Goal: Information Seeking & Learning: Find specific fact

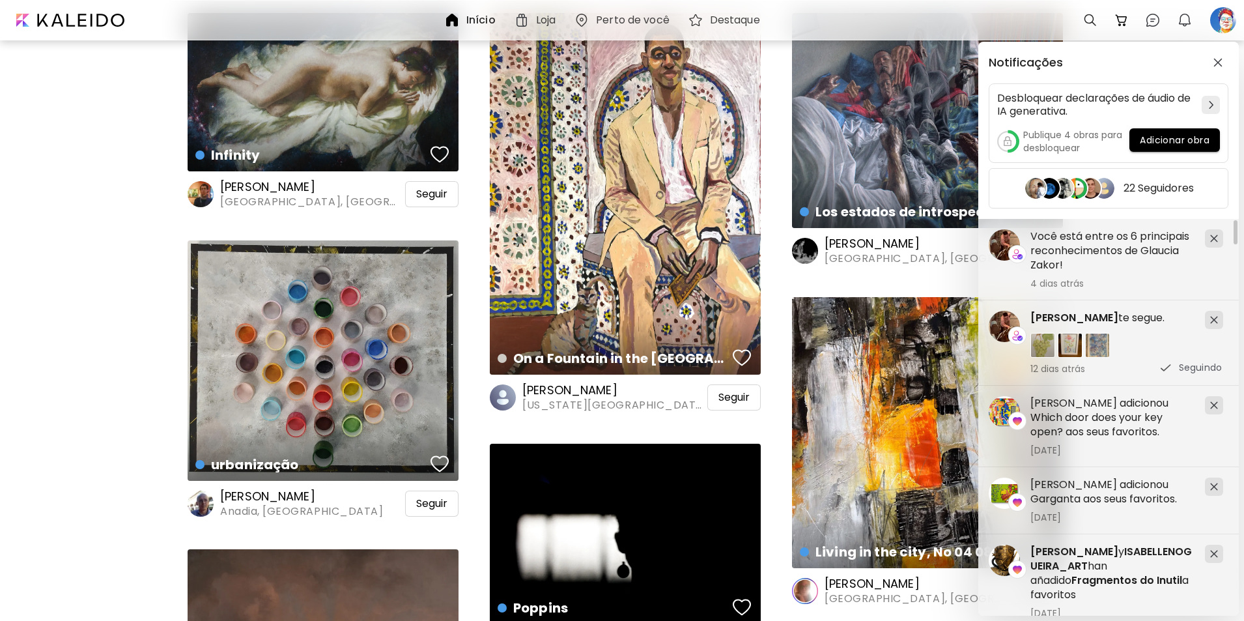
scroll to position [586, 0]
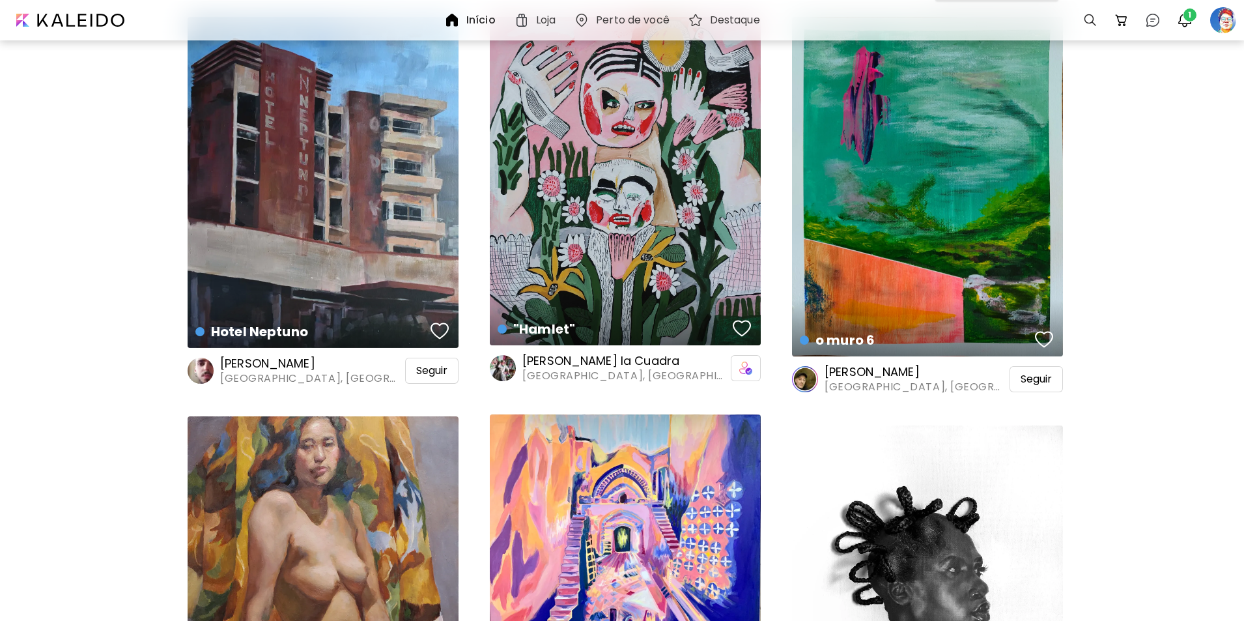
scroll to position [586, 0]
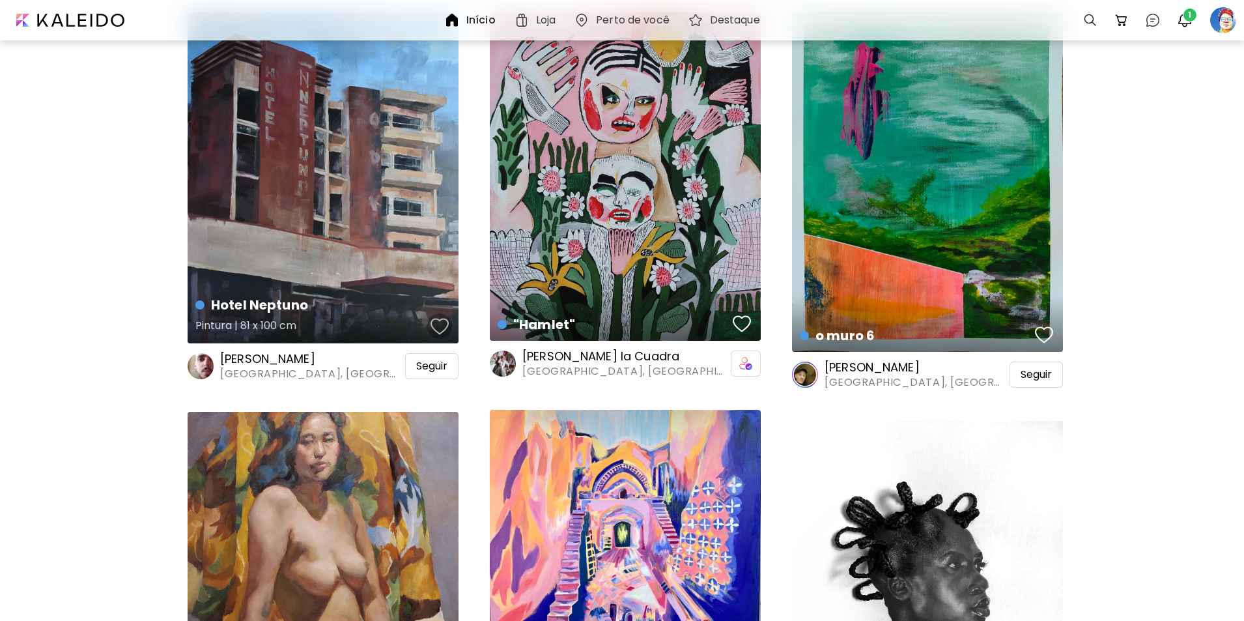
click at [438, 326] on div "button" at bounding box center [440, 327] width 18 height 20
click at [1039, 332] on div "button" at bounding box center [1044, 335] width 18 height 20
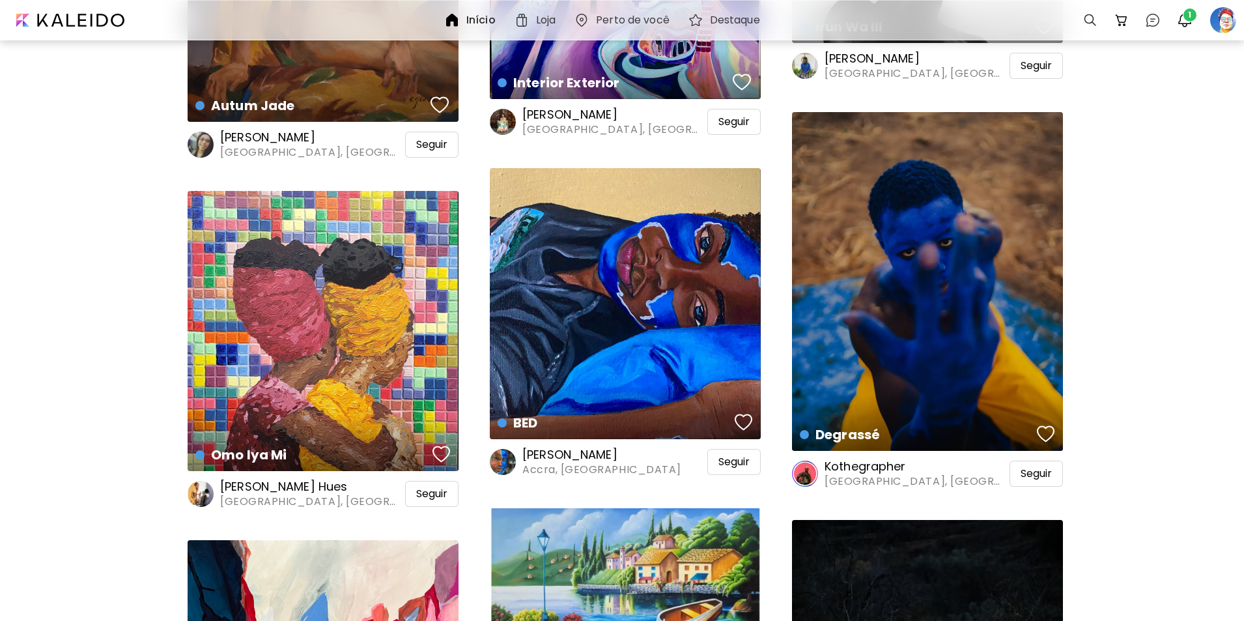
scroll to position [1303, 0]
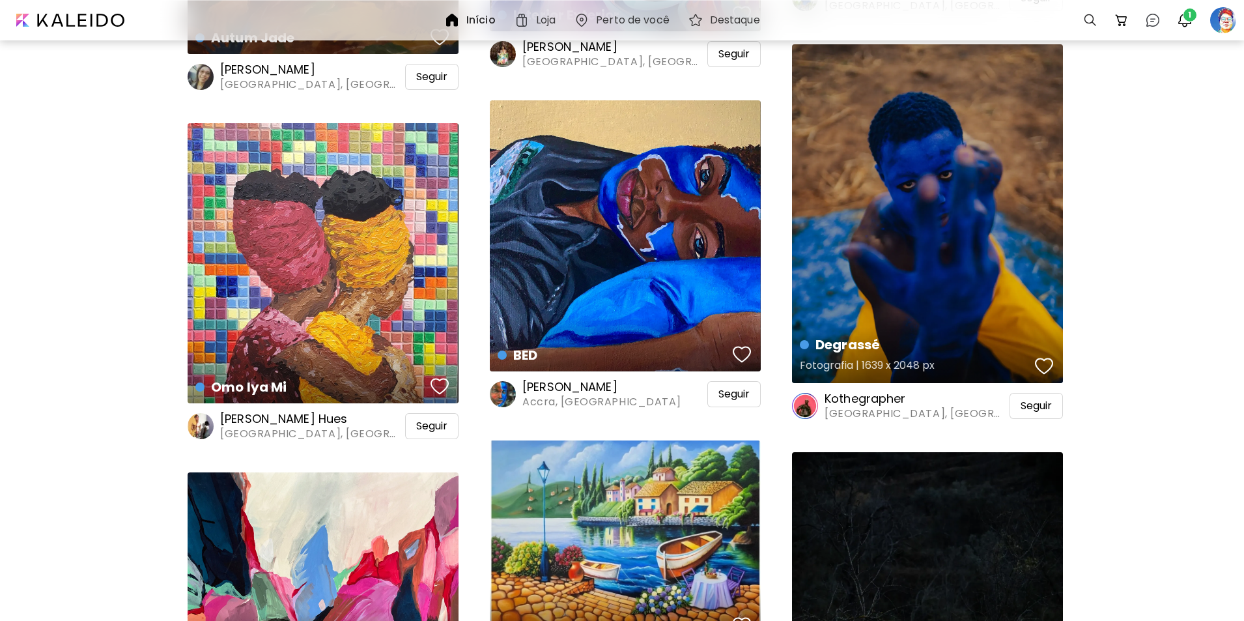
click at [1050, 366] on div "button" at bounding box center [1044, 366] width 18 height 20
click at [1042, 409] on span "Seguir" at bounding box center [1036, 405] width 31 height 13
click at [738, 350] on div "button" at bounding box center [742, 355] width 18 height 20
click at [728, 392] on span "Seguir" at bounding box center [734, 394] width 31 height 13
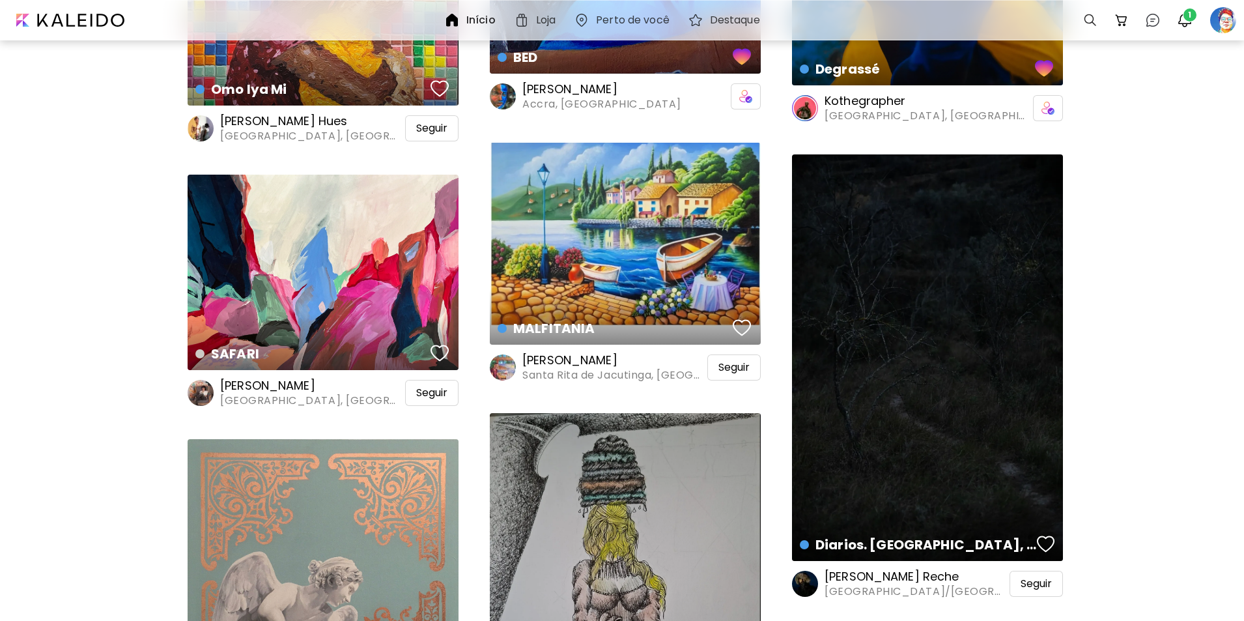
scroll to position [1629, 0]
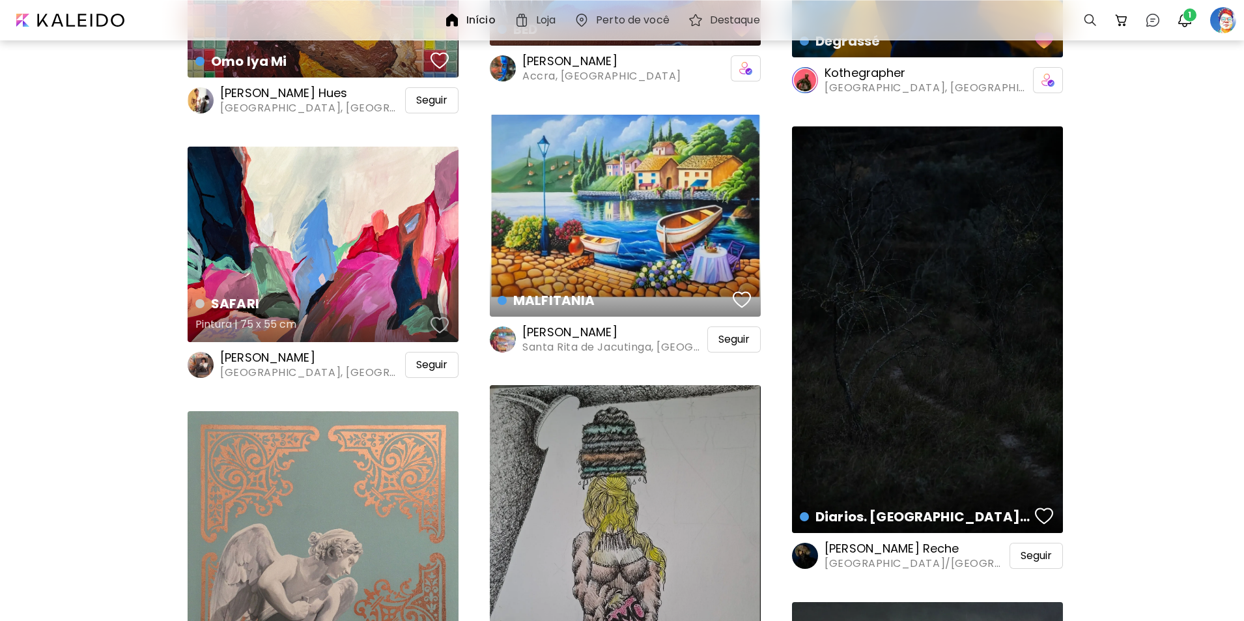
click at [435, 323] on div "button" at bounding box center [440, 325] width 18 height 20
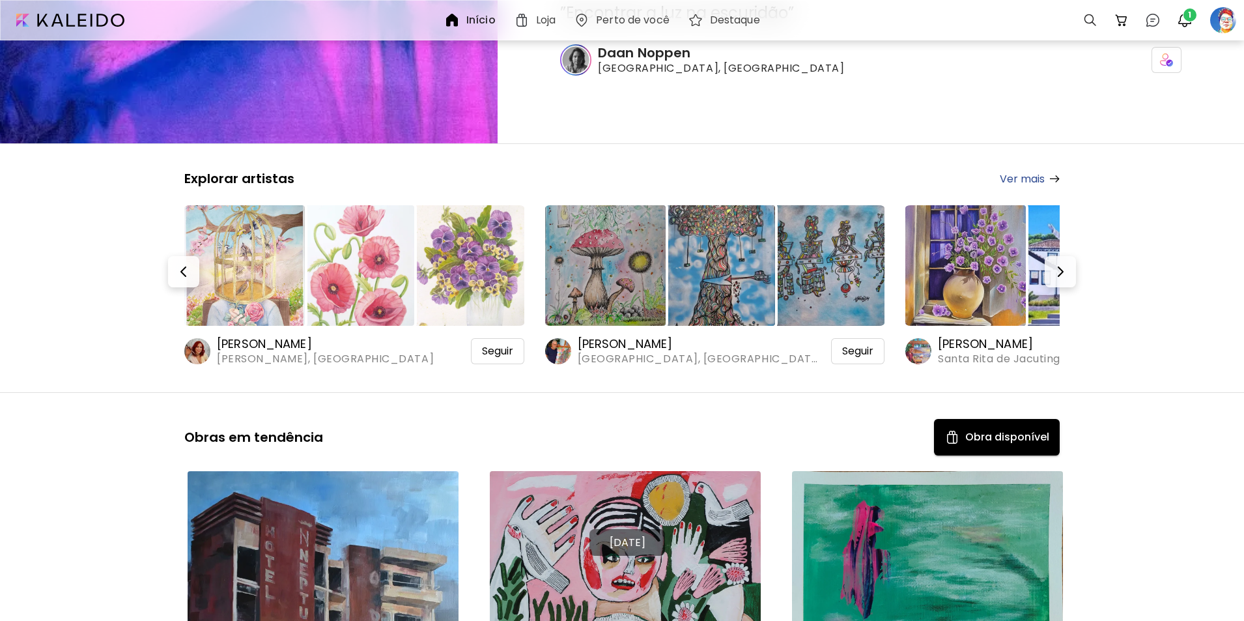
scroll to position [0, 0]
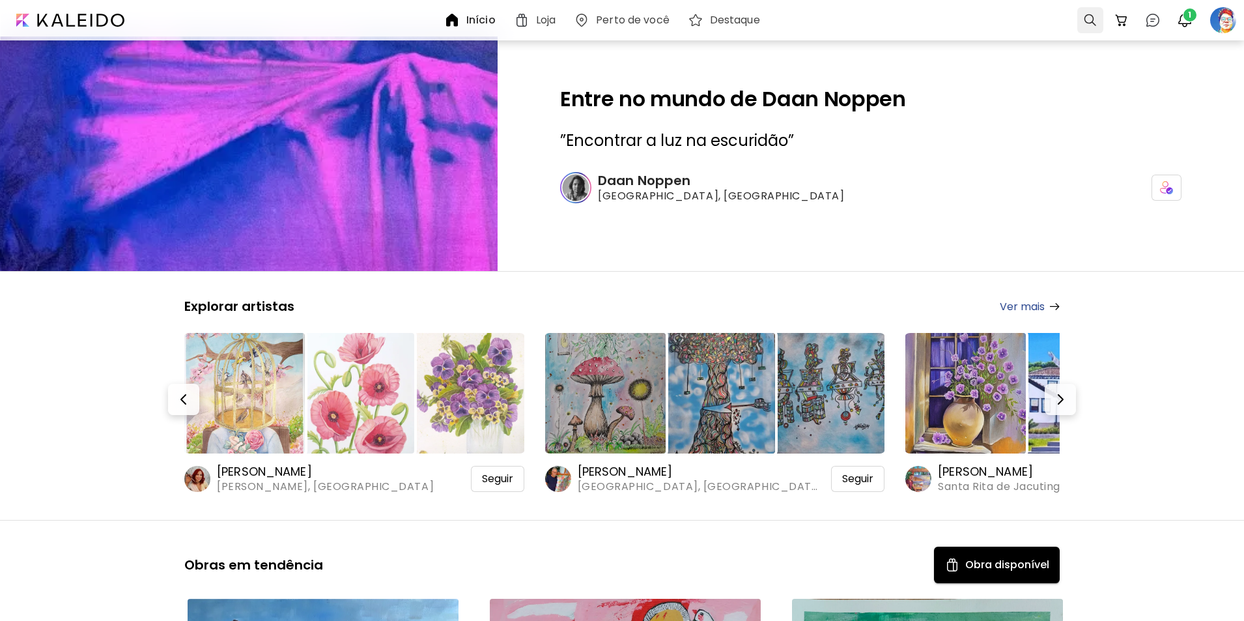
click at [1089, 20] on div at bounding box center [1091, 20] width 26 height 26
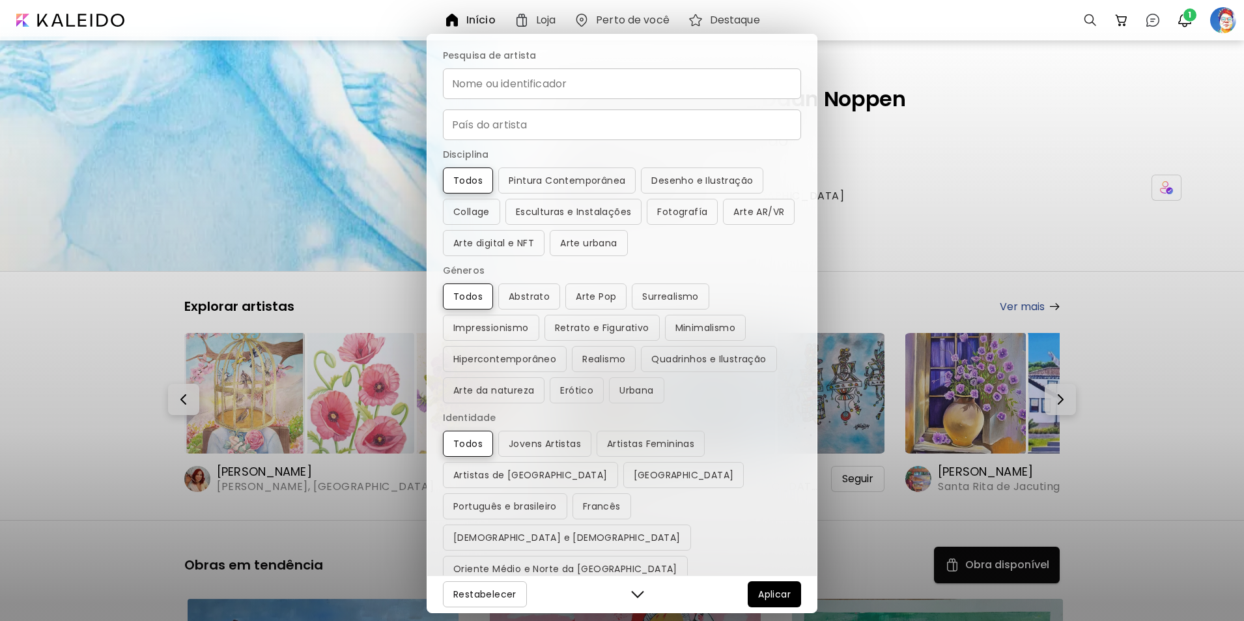
click at [1089, 19] on div "Pesquisa de artista Nome ou identificador Nome ou identificador País do artista…" at bounding box center [622, 310] width 1244 height 621
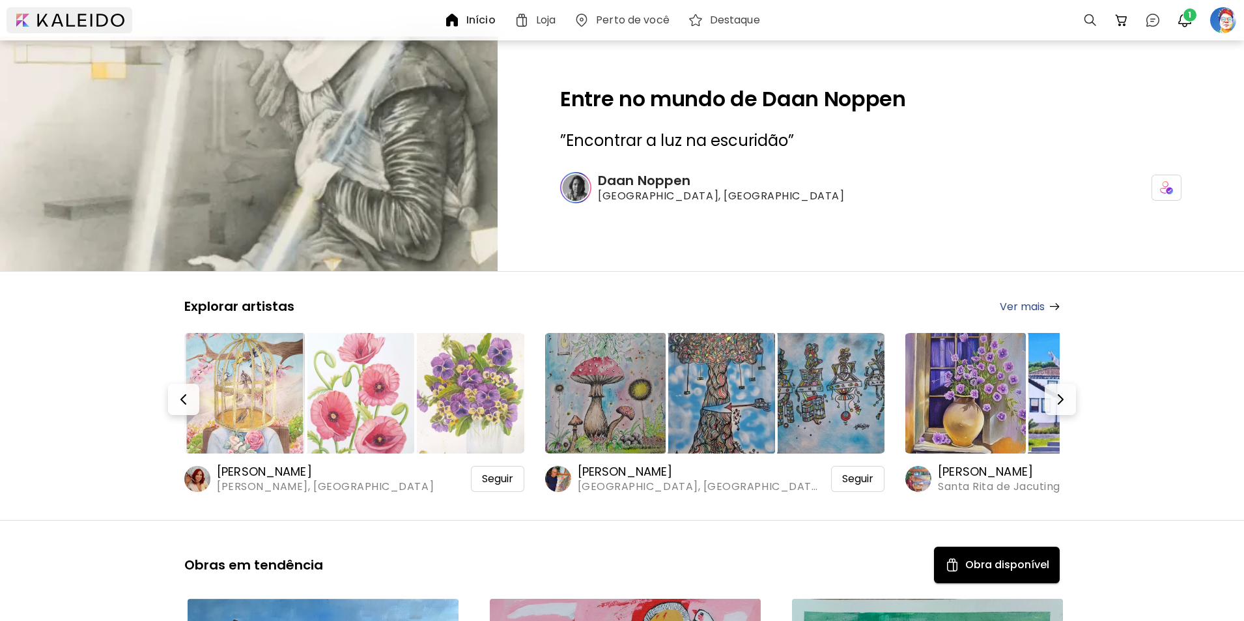
click at [57, 20] on div at bounding box center [70, 20] width 126 height 26
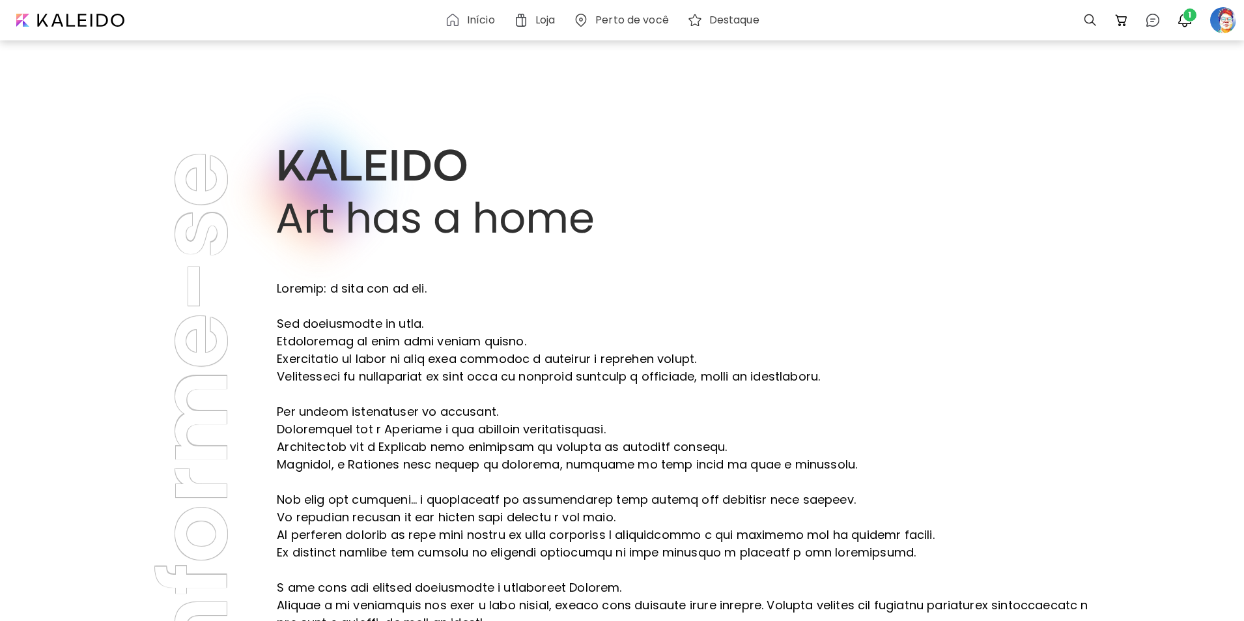
click at [478, 24] on h6 "Início" at bounding box center [481, 20] width 28 height 10
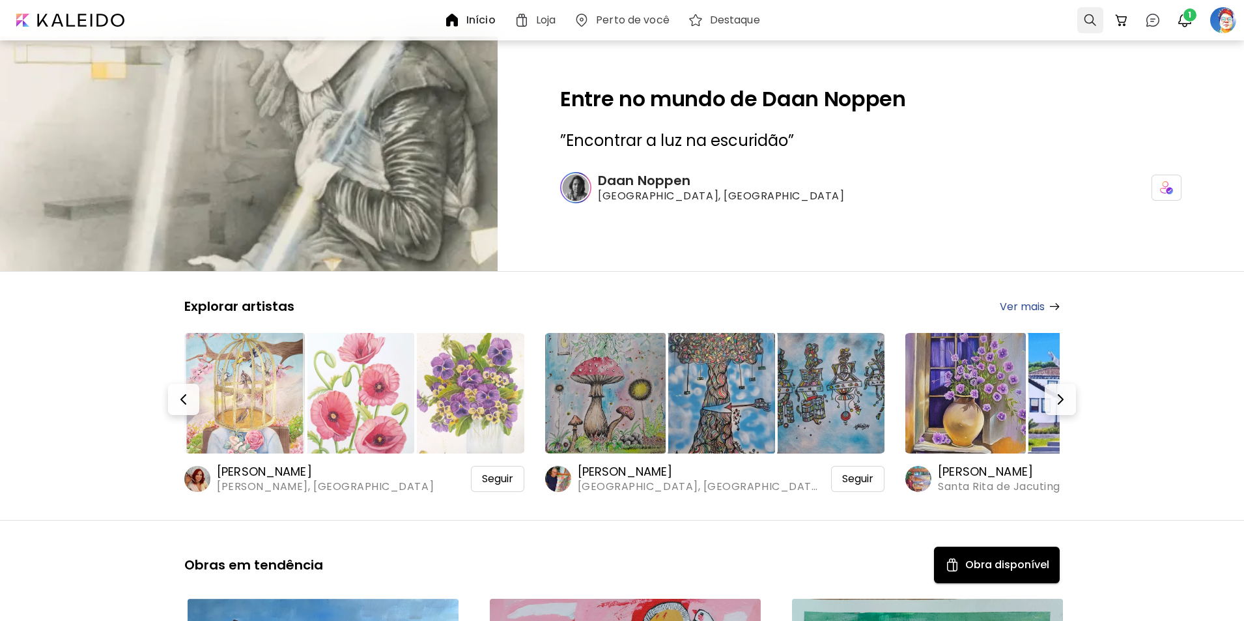
click at [1082, 22] on div at bounding box center [1091, 20] width 26 height 26
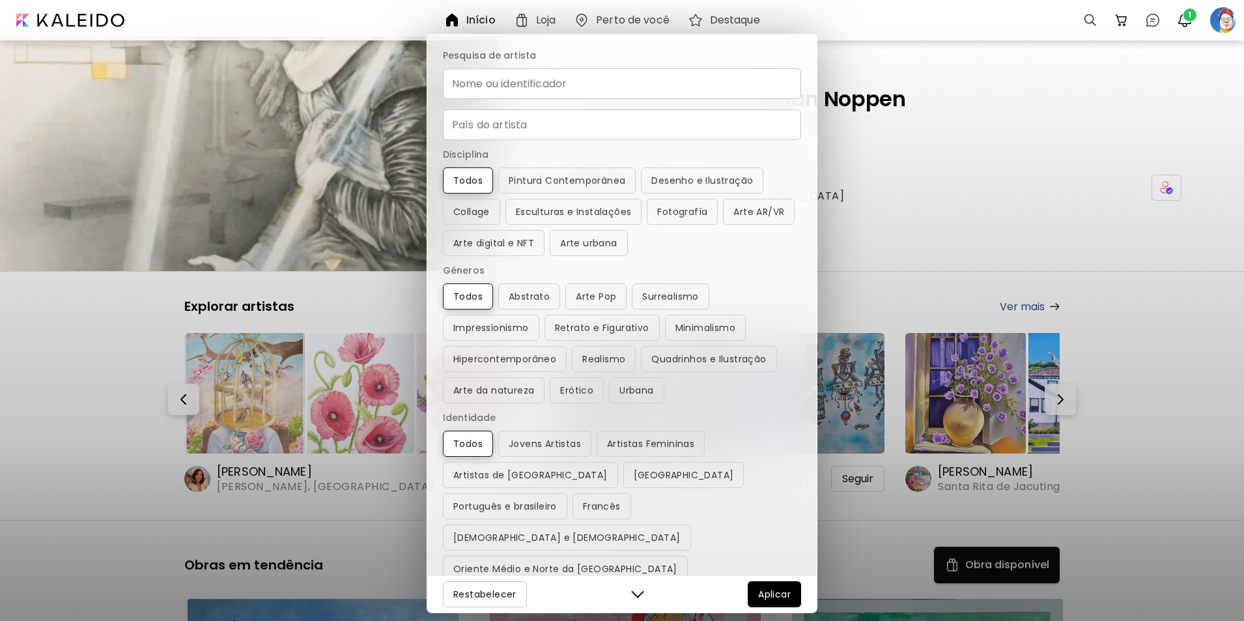
click at [526, 87] on input "Nome ou identificador" at bounding box center [622, 83] width 358 height 31
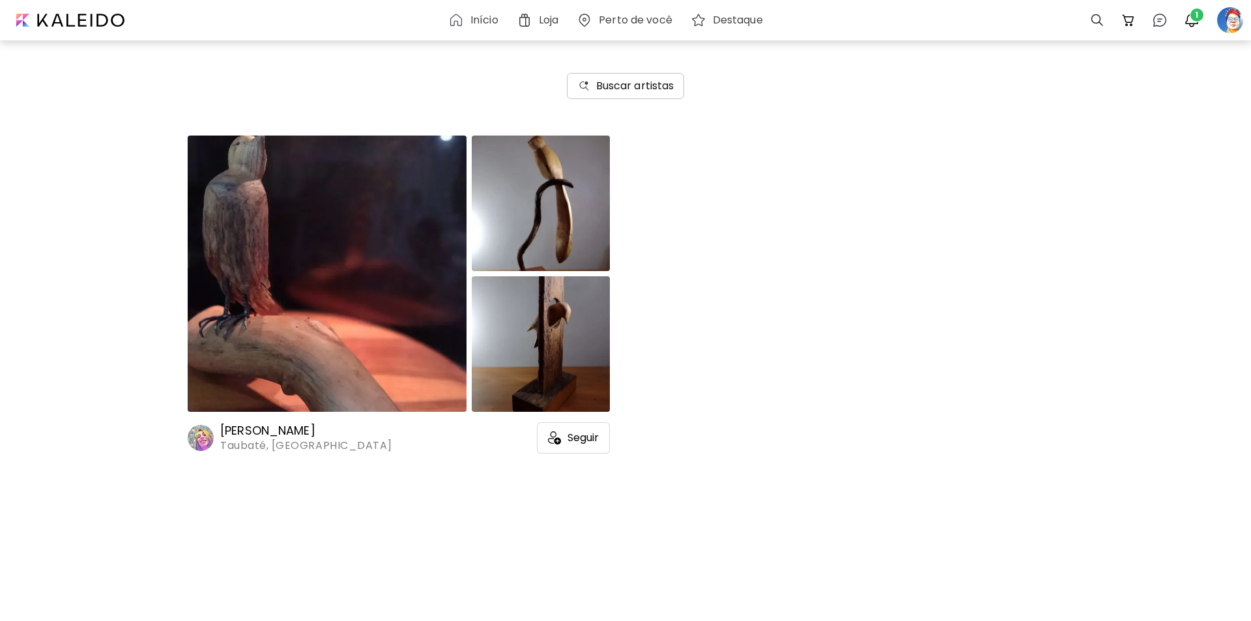
click at [646, 91] on h6 "Buscar artistas" at bounding box center [635, 86] width 78 height 16
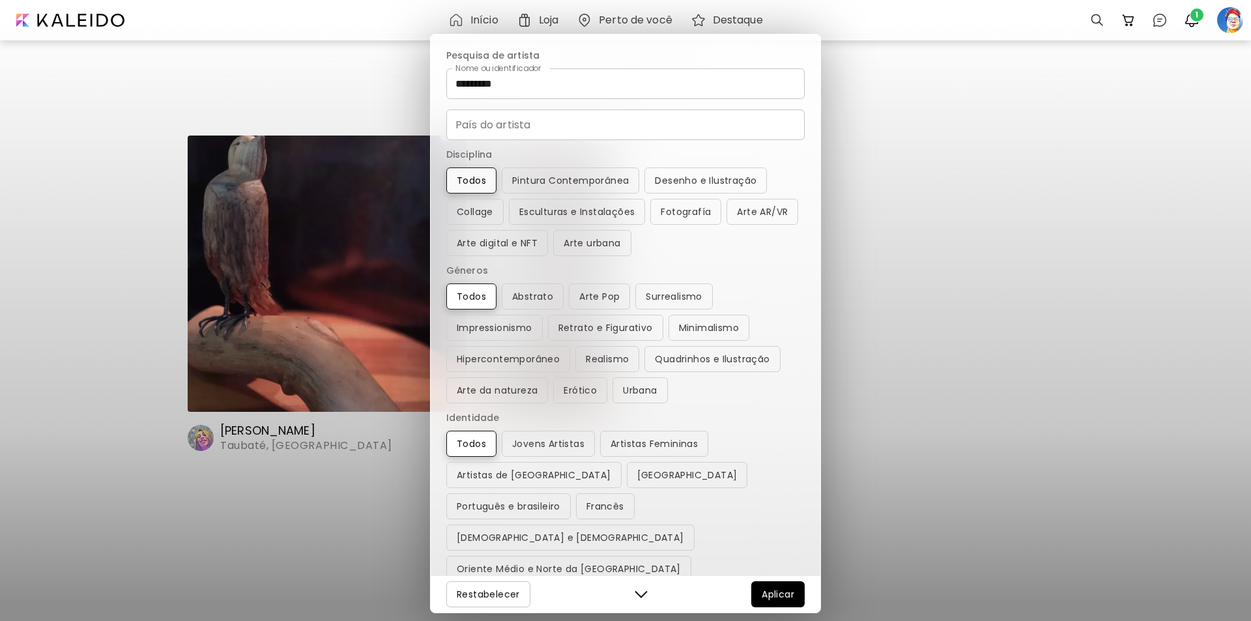
click at [485, 178] on span "Todos" at bounding box center [471, 181] width 29 height 16
click at [461, 299] on span "Todos" at bounding box center [471, 297] width 29 height 16
click at [763, 603] on button "Aplicar" at bounding box center [777, 594] width 53 height 26
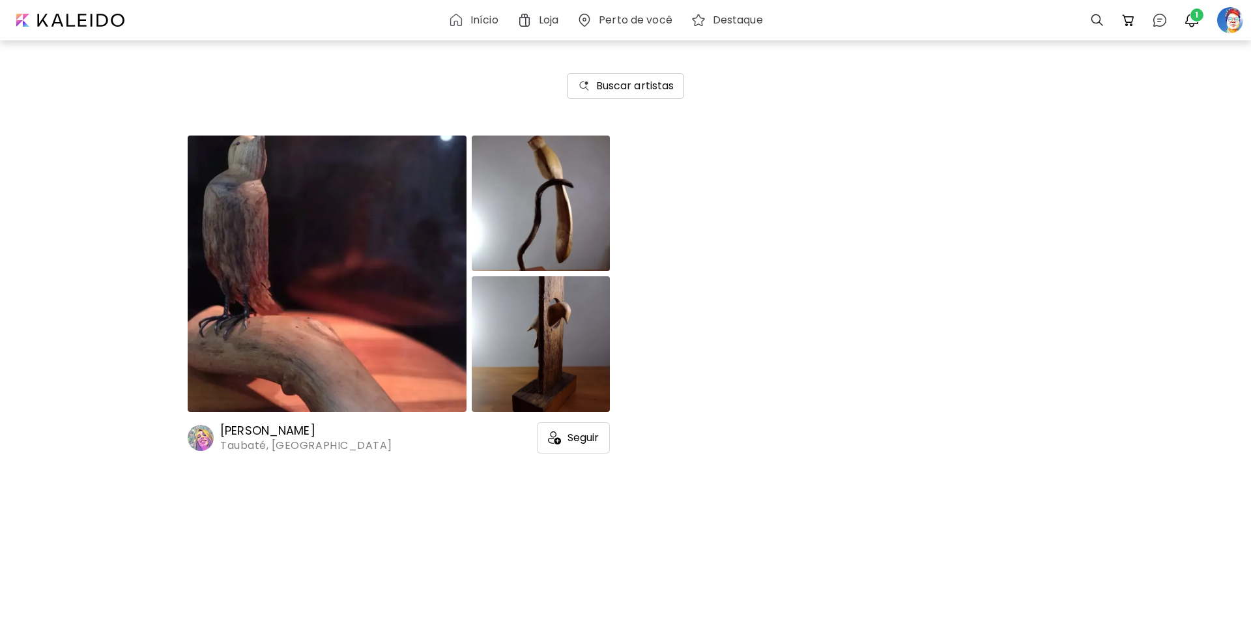
click at [644, 83] on h6 "Buscar artistas" at bounding box center [635, 86] width 78 height 16
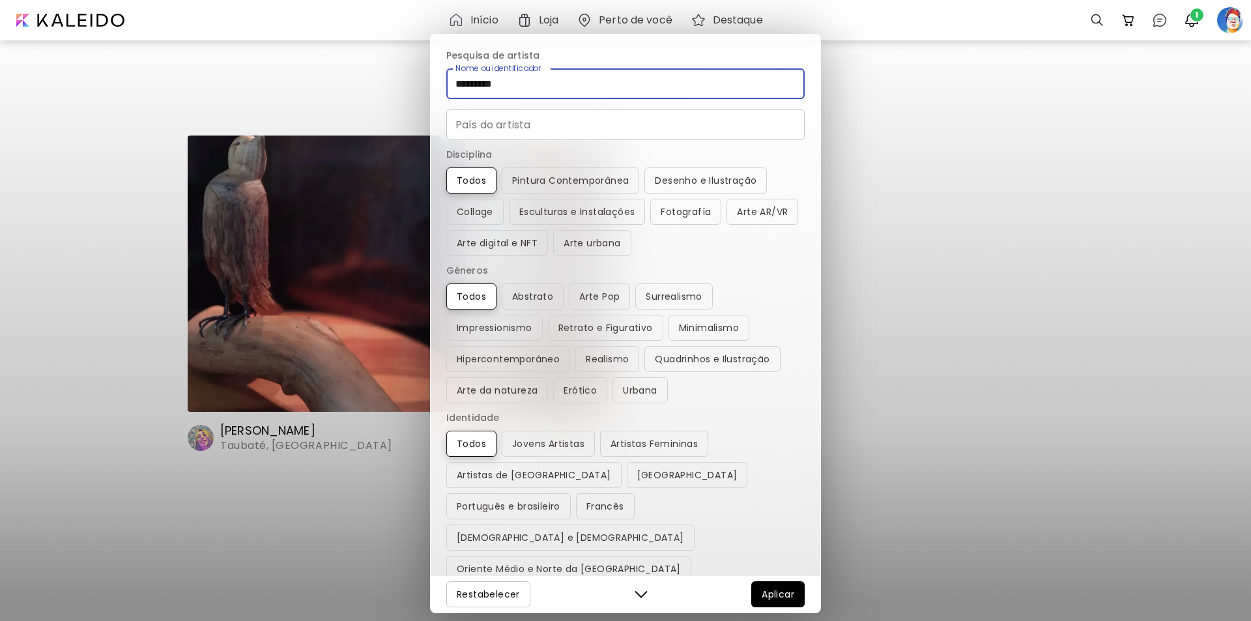
drag, startPoint x: 517, startPoint y: 85, endPoint x: 423, endPoint y: 89, distance: 93.3
click at [423, 89] on div "Pesquisa de artista Nome ou identificador ********* Nome ou identificador País …" at bounding box center [625, 310] width 1251 height 621
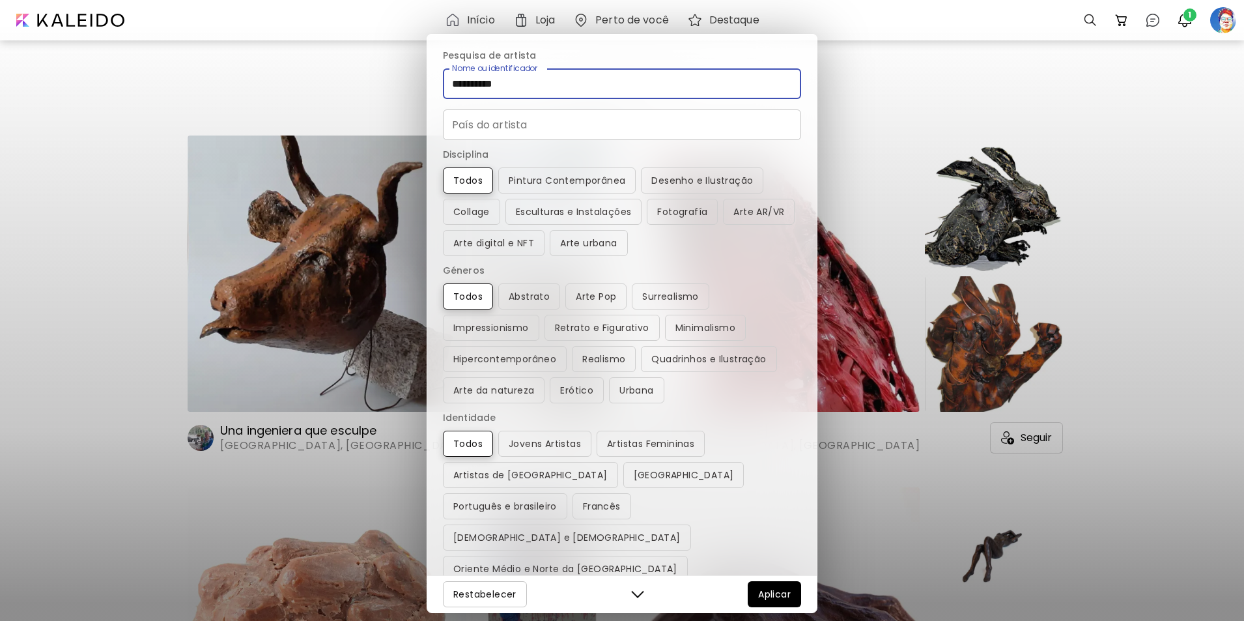
type input "**********"
click at [564, 73] on button "Buscar artistas" at bounding box center [623, 86] width 118 height 26
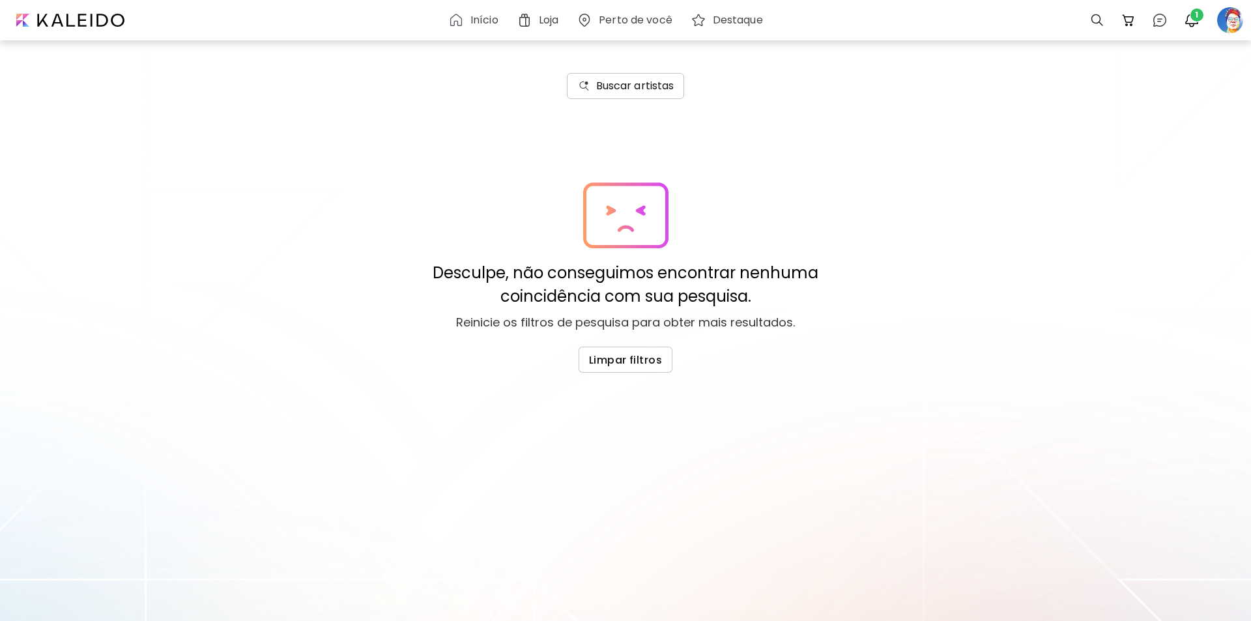
click at [649, 76] on button "Buscar artistas" at bounding box center [626, 86] width 118 height 26
click at [642, 91] on h6 "Buscar artistas" at bounding box center [635, 86] width 78 height 16
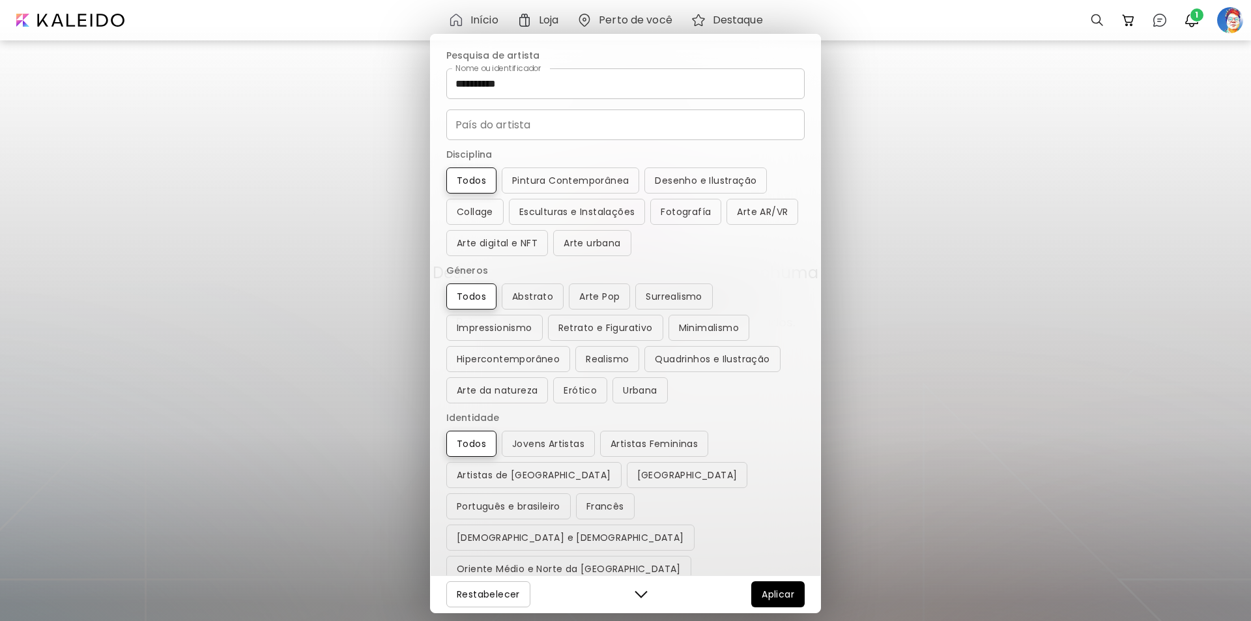
click at [781, 592] on span "Aplicar" at bounding box center [778, 594] width 33 height 16
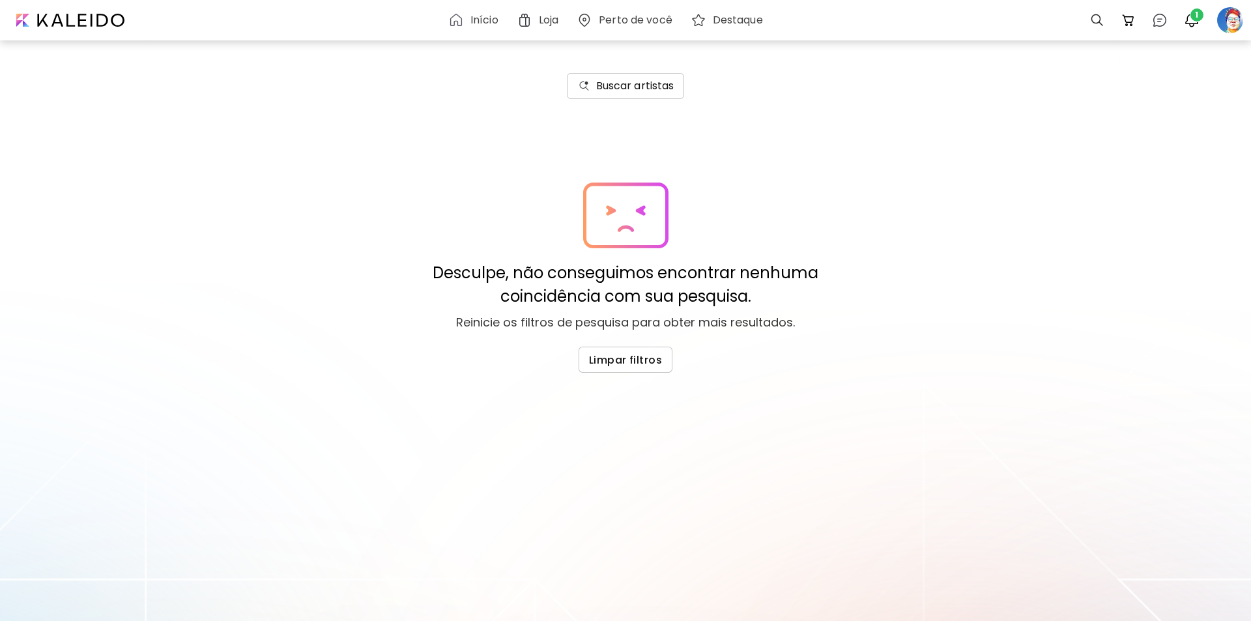
click at [616, 83] on h6 "Buscar artistas" at bounding box center [635, 86] width 78 height 16
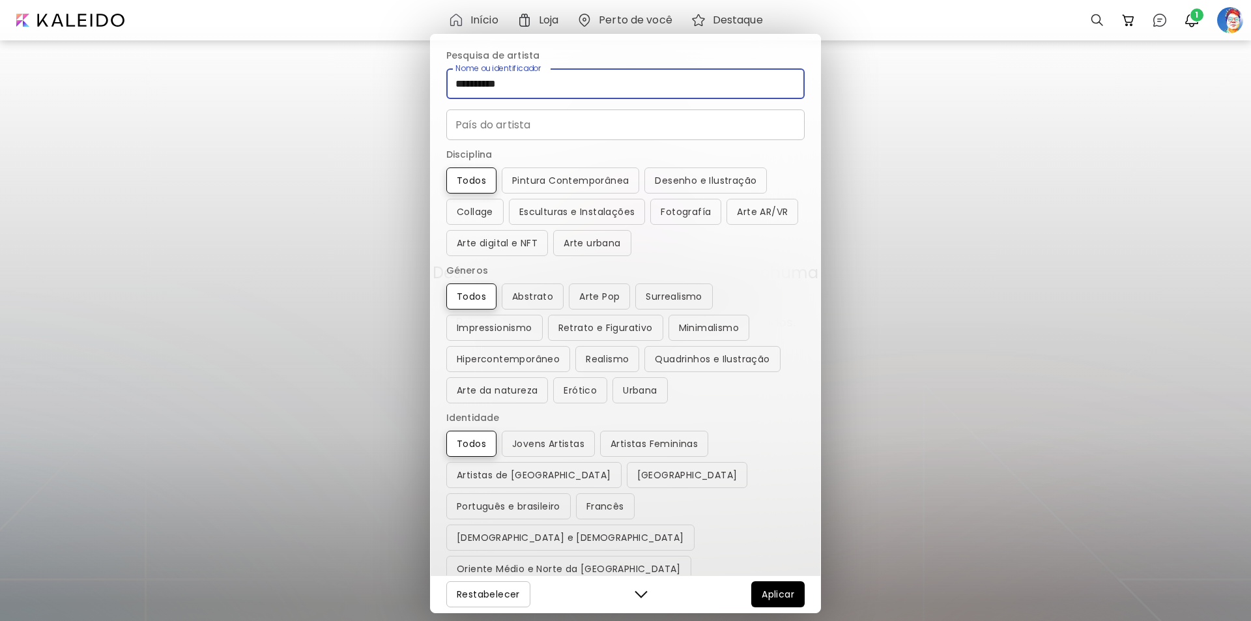
click at [547, 87] on input "**********" at bounding box center [625, 83] width 358 height 31
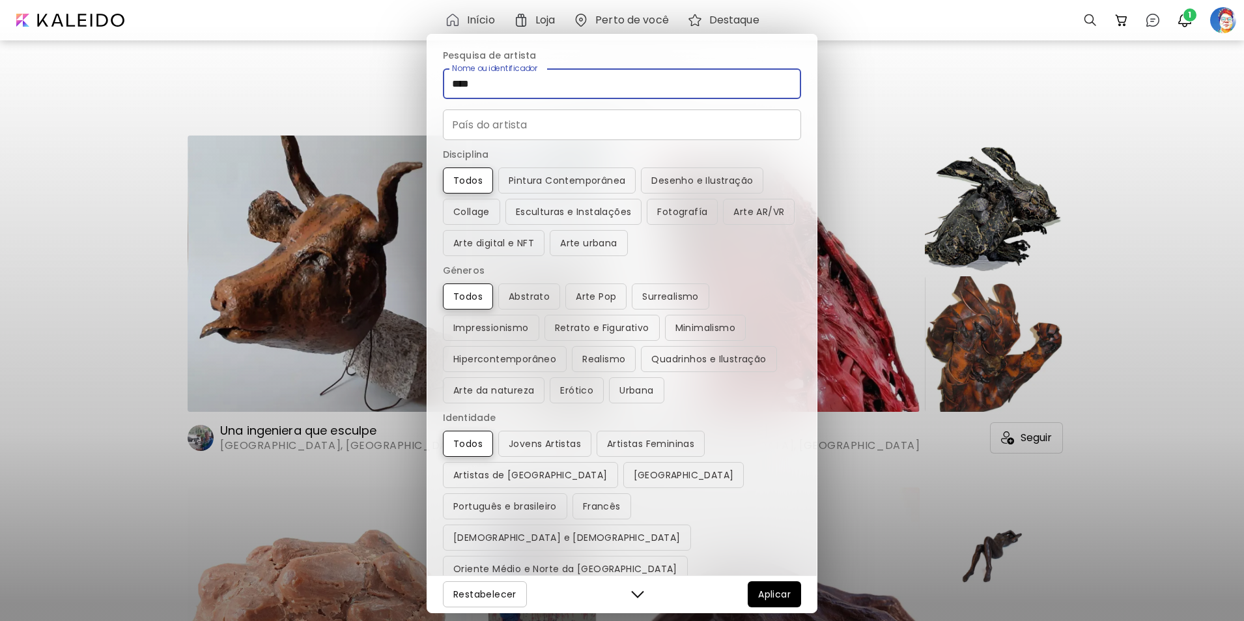
type input "****"
click at [767, 597] on span "Aplicar" at bounding box center [774, 594] width 33 height 16
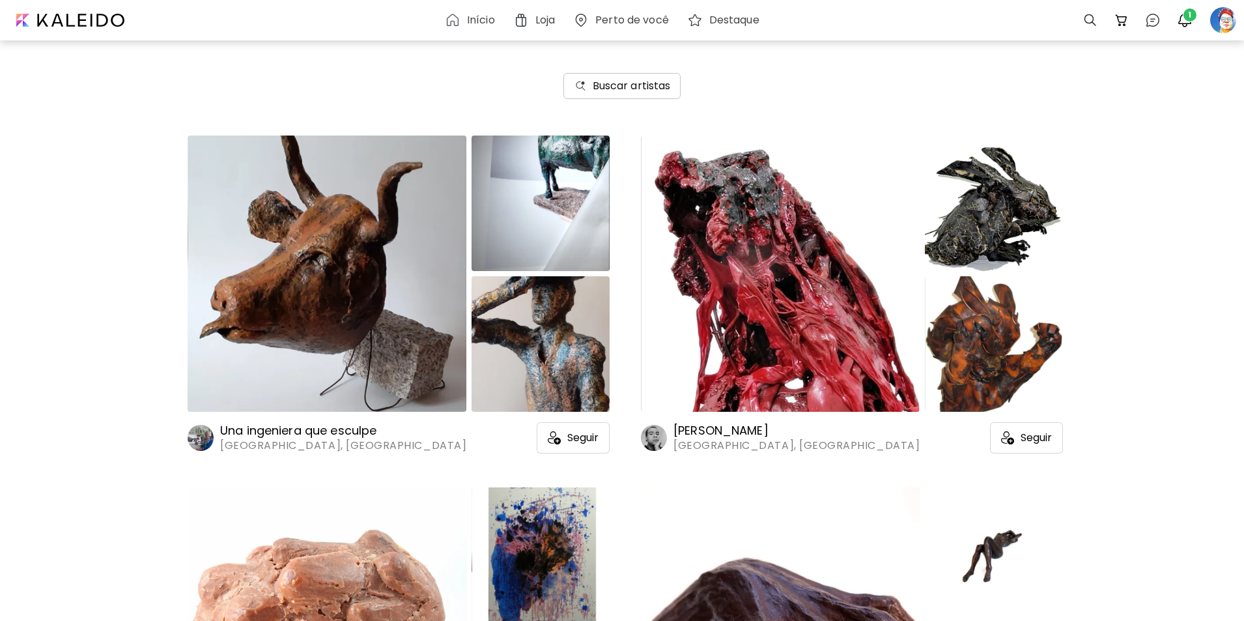
click at [637, 80] on h6 "Buscar artistas" at bounding box center [632, 86] width 78 height 16
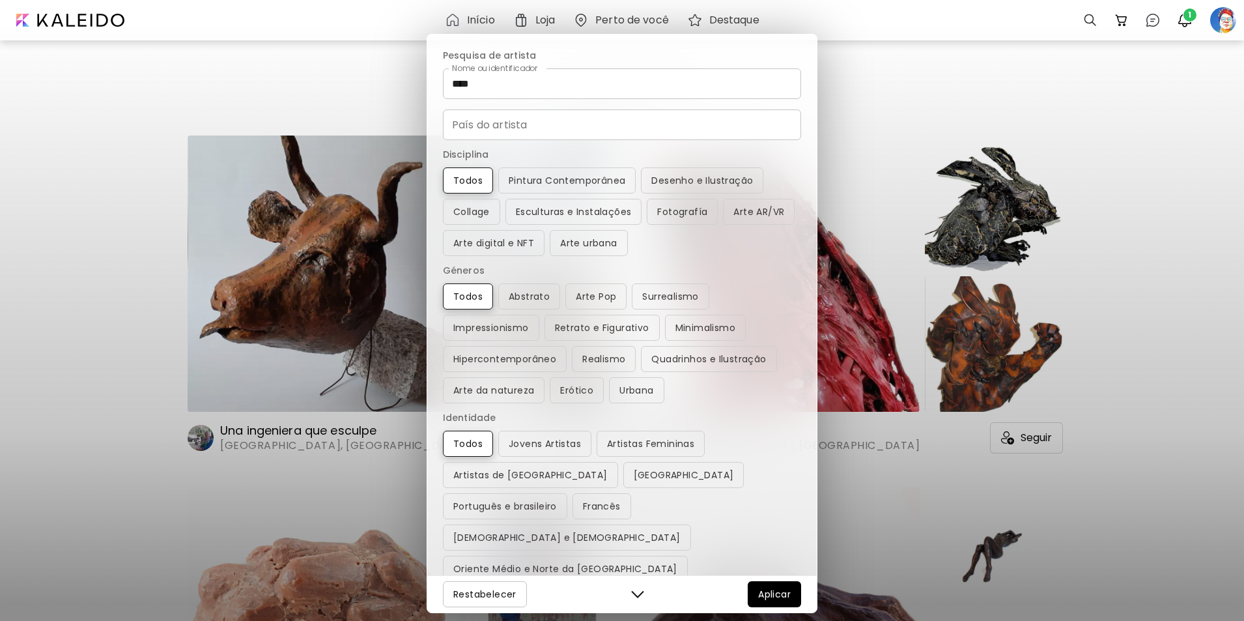
click at [104, 145] on div "Pesquisa de artista Nome ou identificador **** Nome ou identificador País do ar…" at bounding box center [622, 310] width 1244 height 621
